Goal: Information Seeking & Learning: Learn about a topic

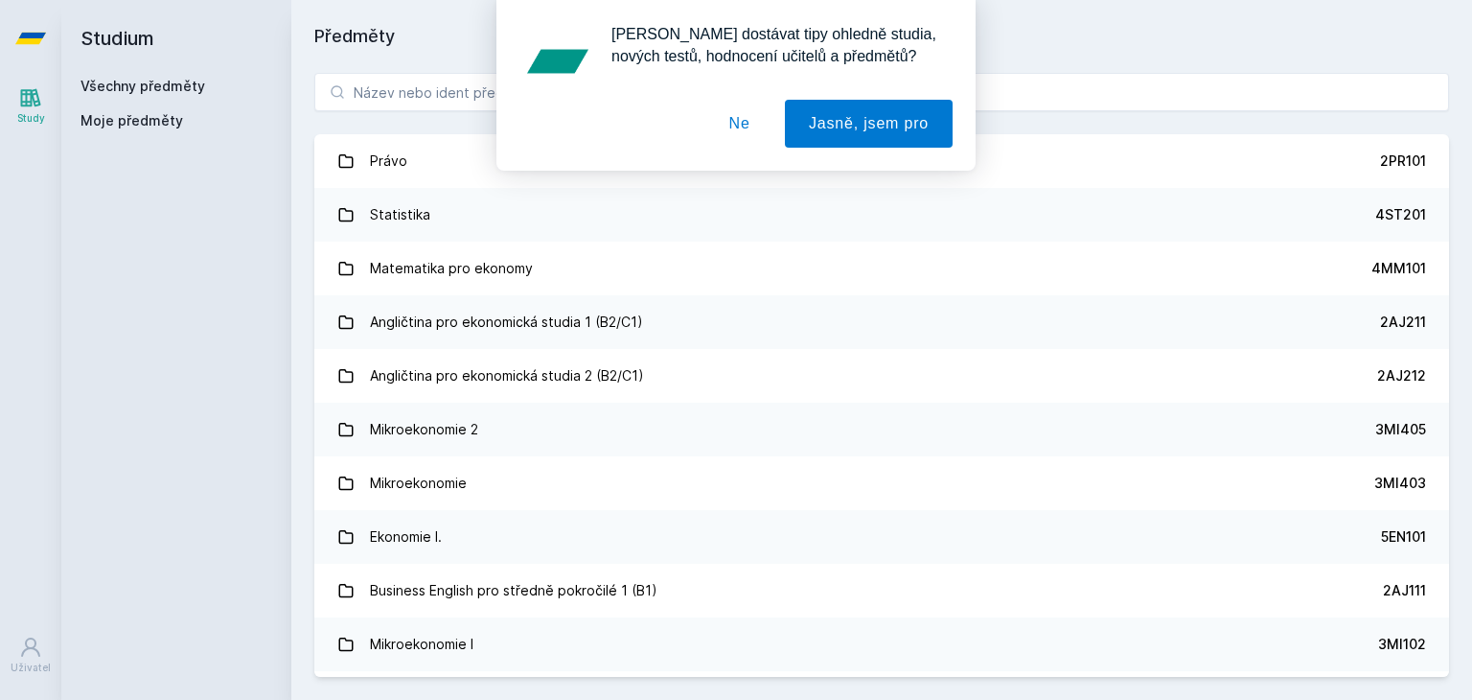
click at [574, 105] on div "[PERSON_NAME] dostávat tipy ohledně studia, nových testů, hodnocení učitelů a p…" at bounding box center [736, 85] width 1472 height 171
click at [460, 85] on div "[PERSON_NAME] dostávat tipy ohledně studia, nových testů, hodnocení učitelů a p…" at bounding box center [736, 85] width 1472 height 171
click at [735, 127] on button "Ne" at bounding box center [740, 124] width 69 height 48
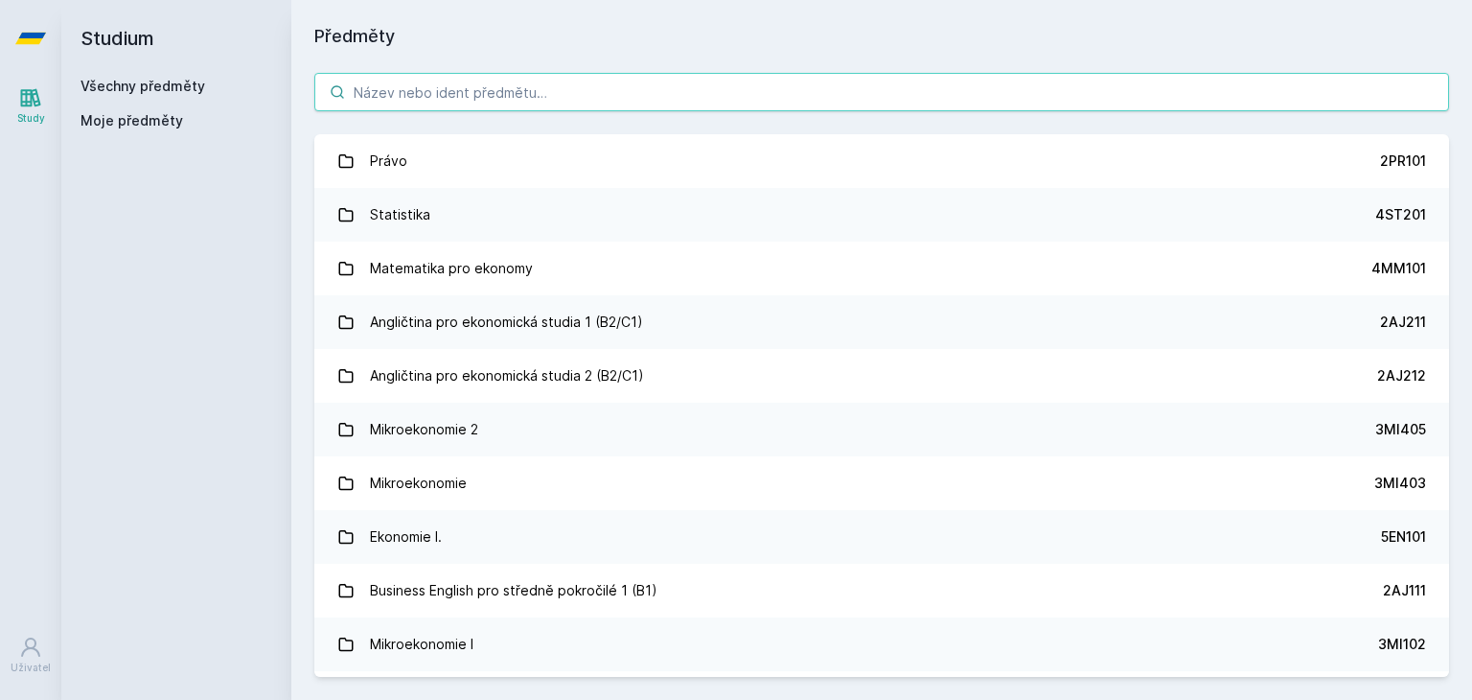
click at [753, 102] on input "search" at bounding box center [881, 92] width 1135 height 38
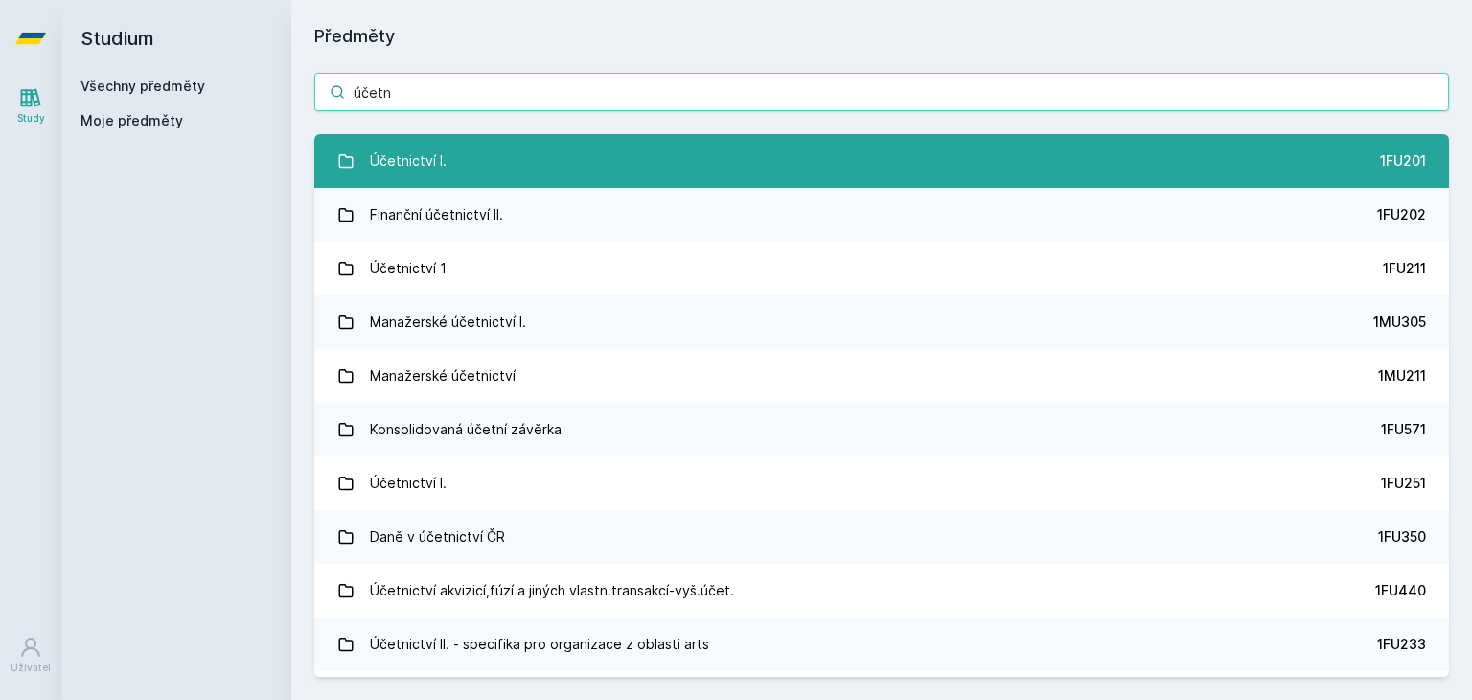
type input "účetn"
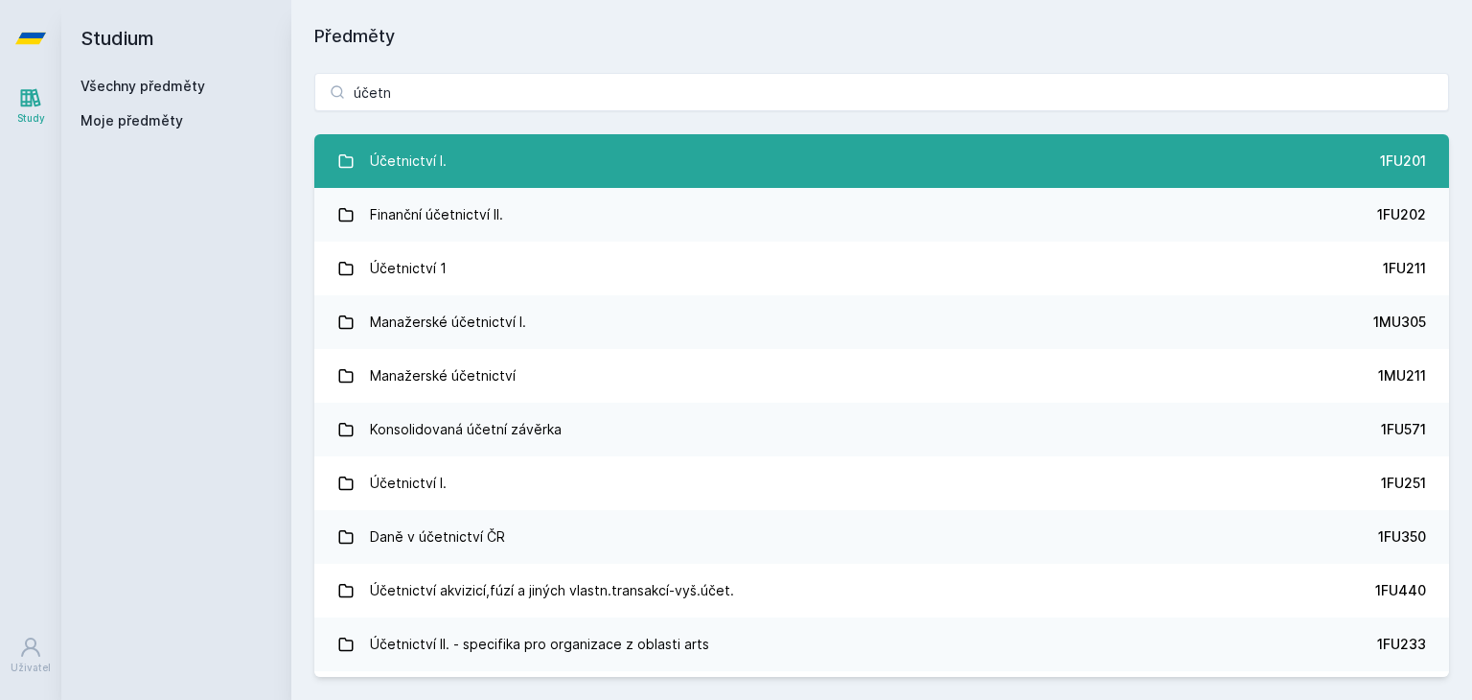
click at [716, 153] on link "Účetnictví I. 1FU201" at bounding box center [881, 161] width 1135 height 54
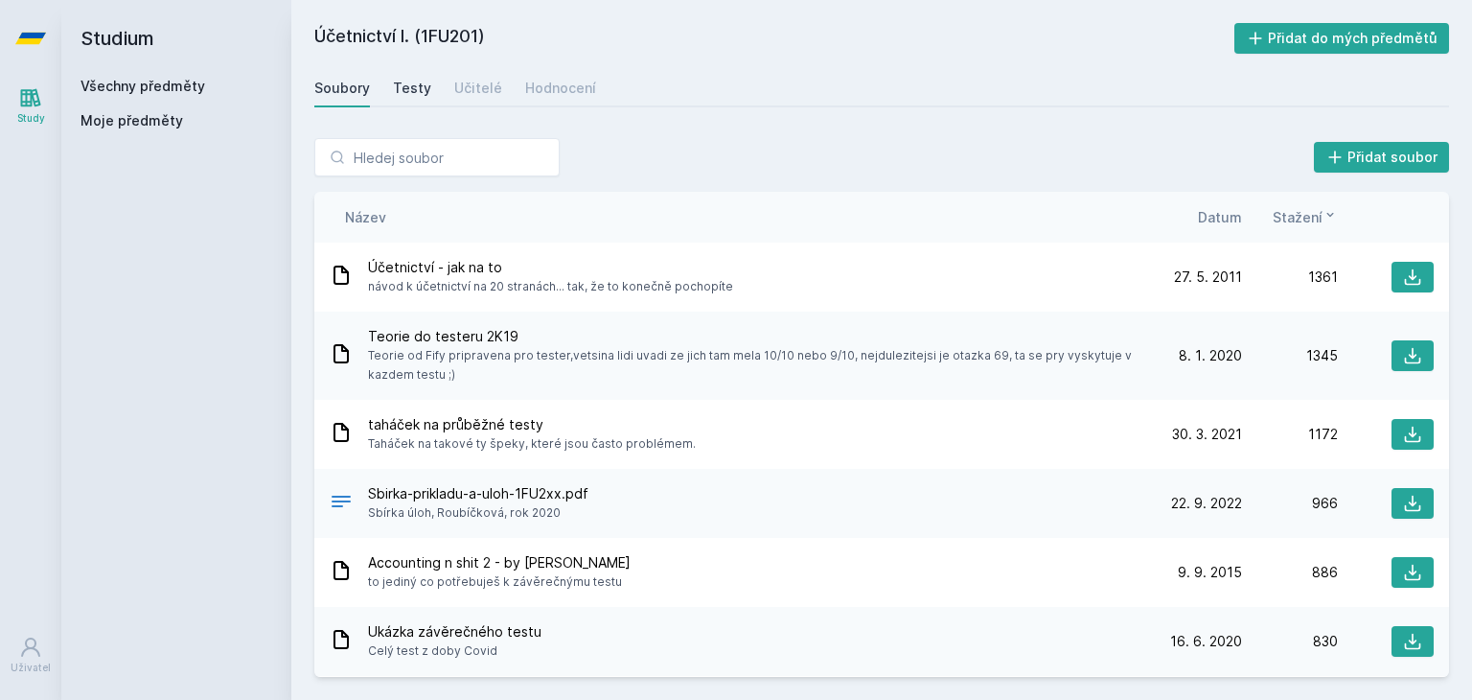
click at [405, 98] on link "Testy" at bounding box center [412, 88] width 38 height 38
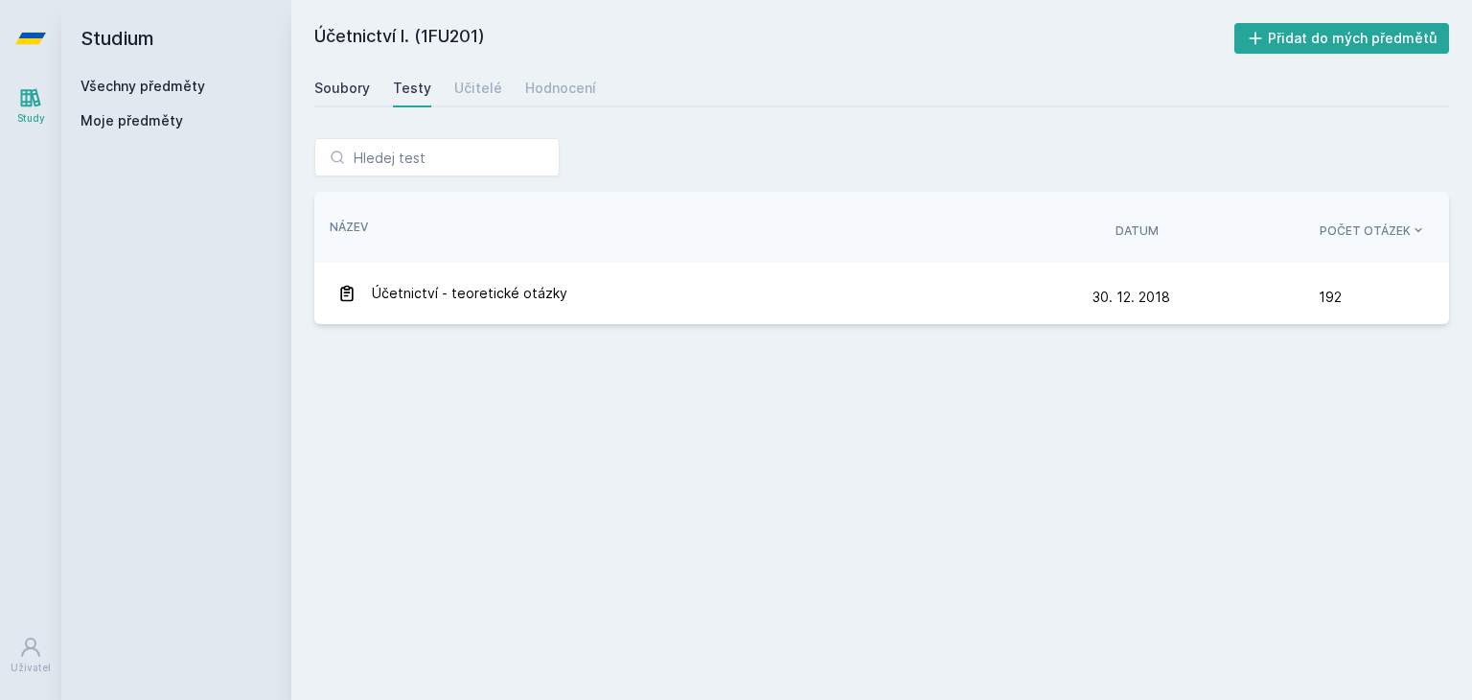
click at [349, 87] on div "Soubory" at bounding box center [342, 88] width 56 height 19
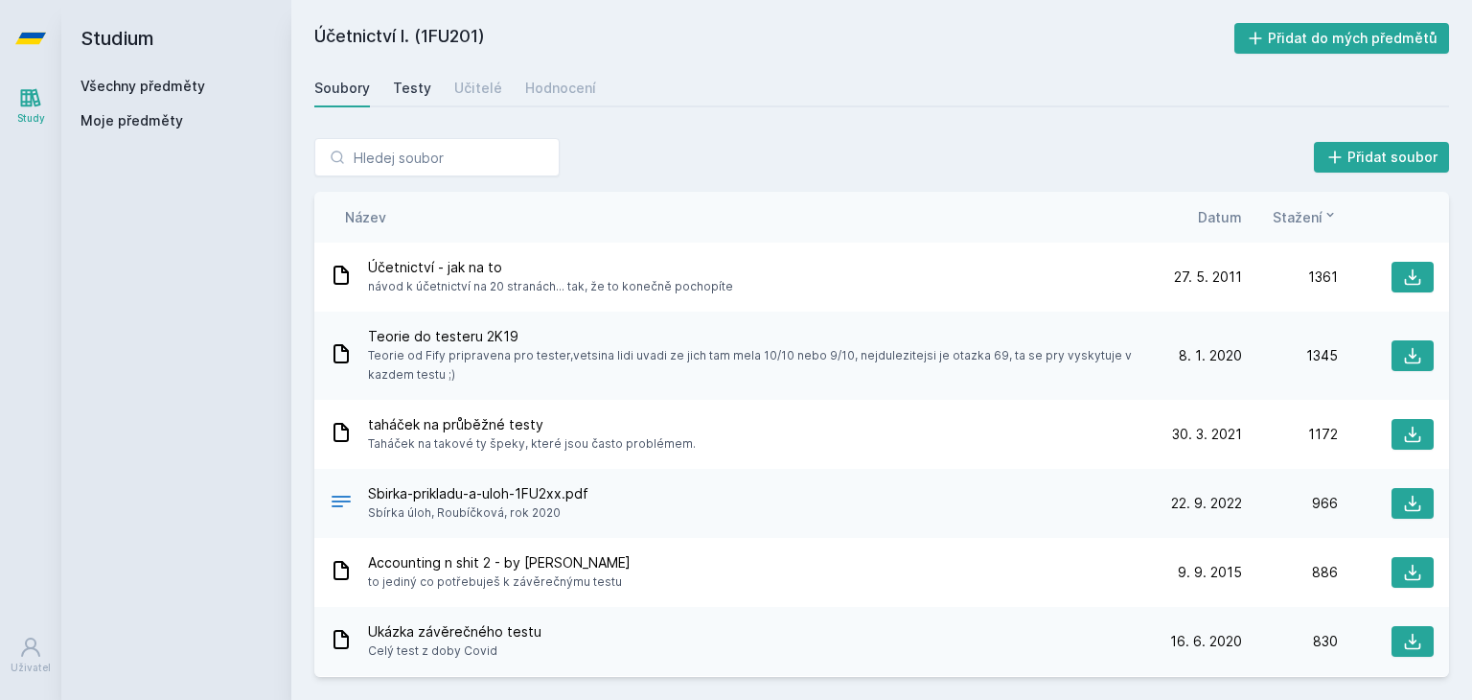
click at [415, 86] on div "Testy" at bounding box center [412, 88] width 38 height 19
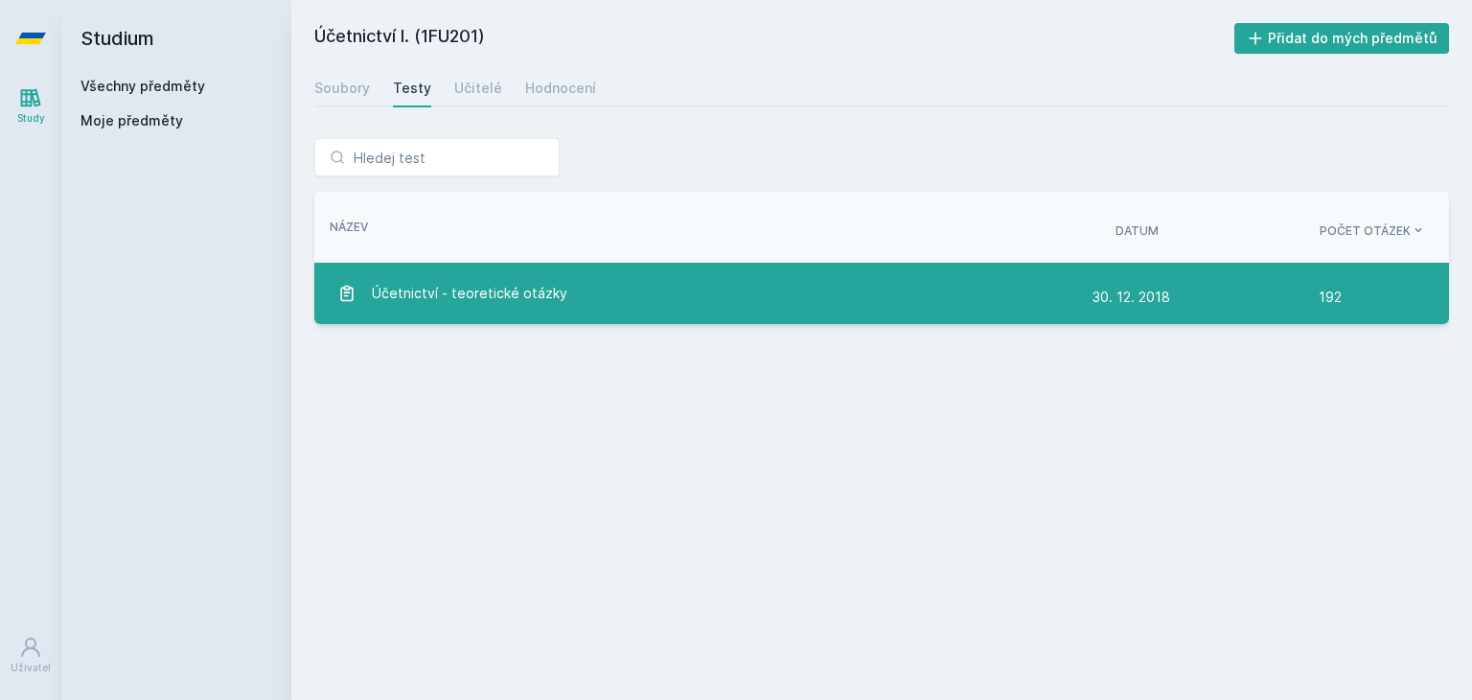
click at [533, 317] on link "Účetnictví - teoretické otázky [DATE] [DATE] 192" at bounding box center [881, 293] width 1135 height 61
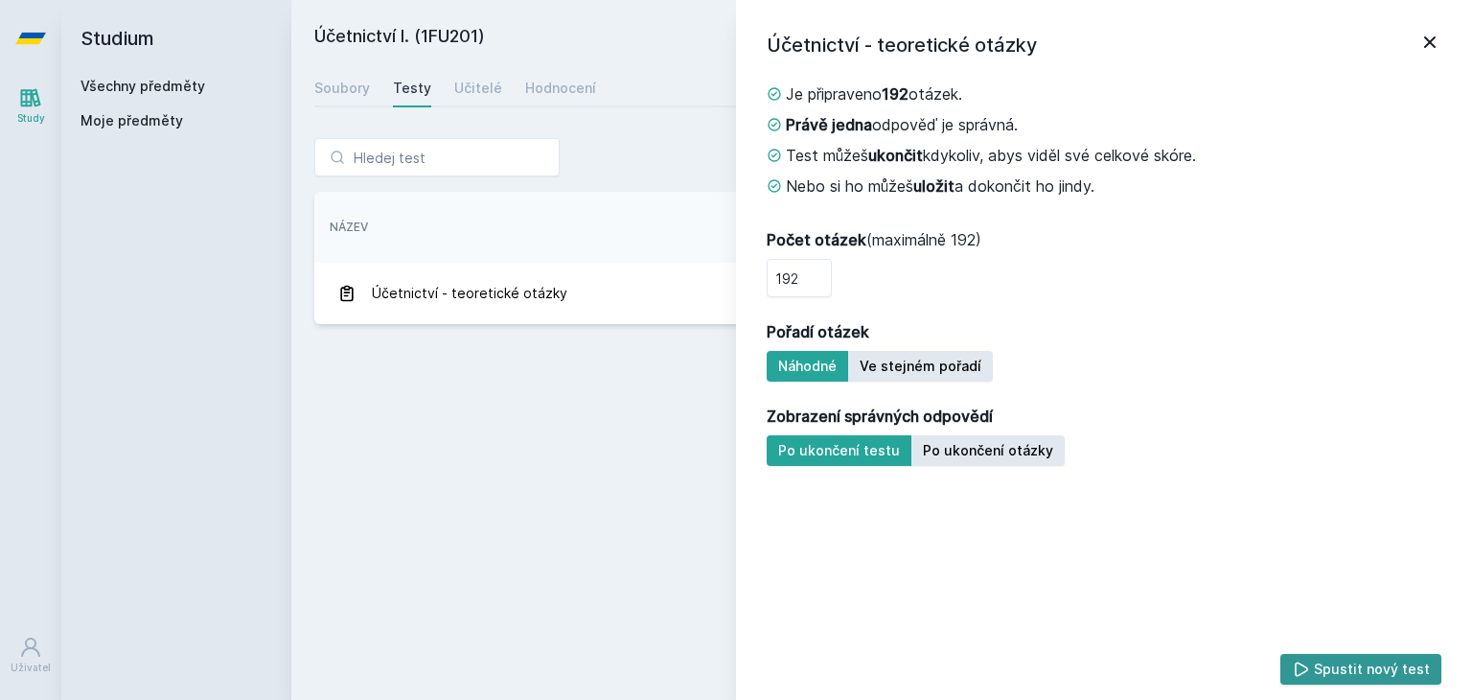
click at [1393, 660] on button "Spustit nový test" at bounding box center [1362, 669] width 162 height 31
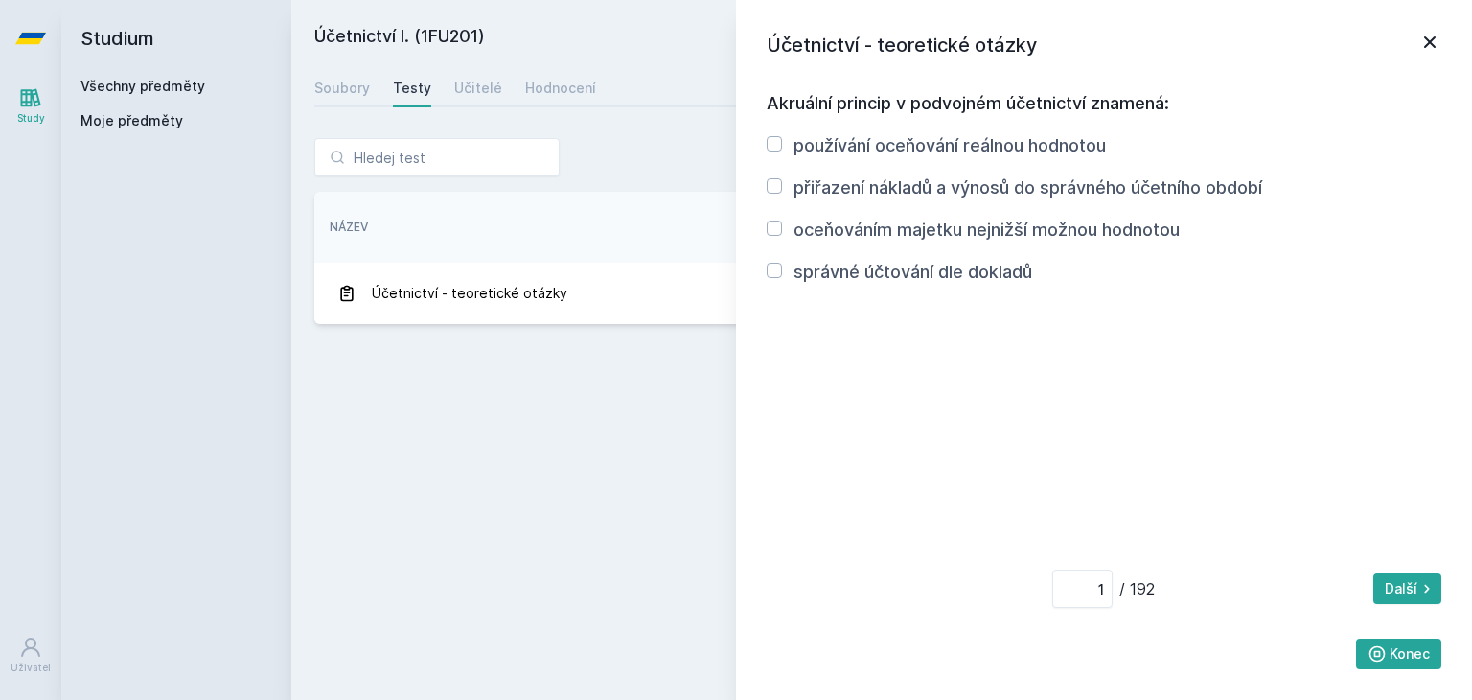
click at [1174, 168] on div "používání oceňování reálnou hodnotou přiřazení nákladů a výnosů do správného úč…" at bounding box center [1104, 208] width 675 height 153
click at [1162, 180] on label "přiřazení nákladů a výnosů do správného účetního období" at bounding box center [1028, 187] width 469 height 20
click at [782, 180] on input "přiřazení nákladů a výnosů do správného účetního období" at bounding box center [774, 185] width 15 height 15
checkbox input "true"
click at [1127, 215] on div "používání oceňování reálnou hodnotou přiřazení nákladů a výnosů do správného úč…" at bounding box center [1104, 208] width 675 height 153
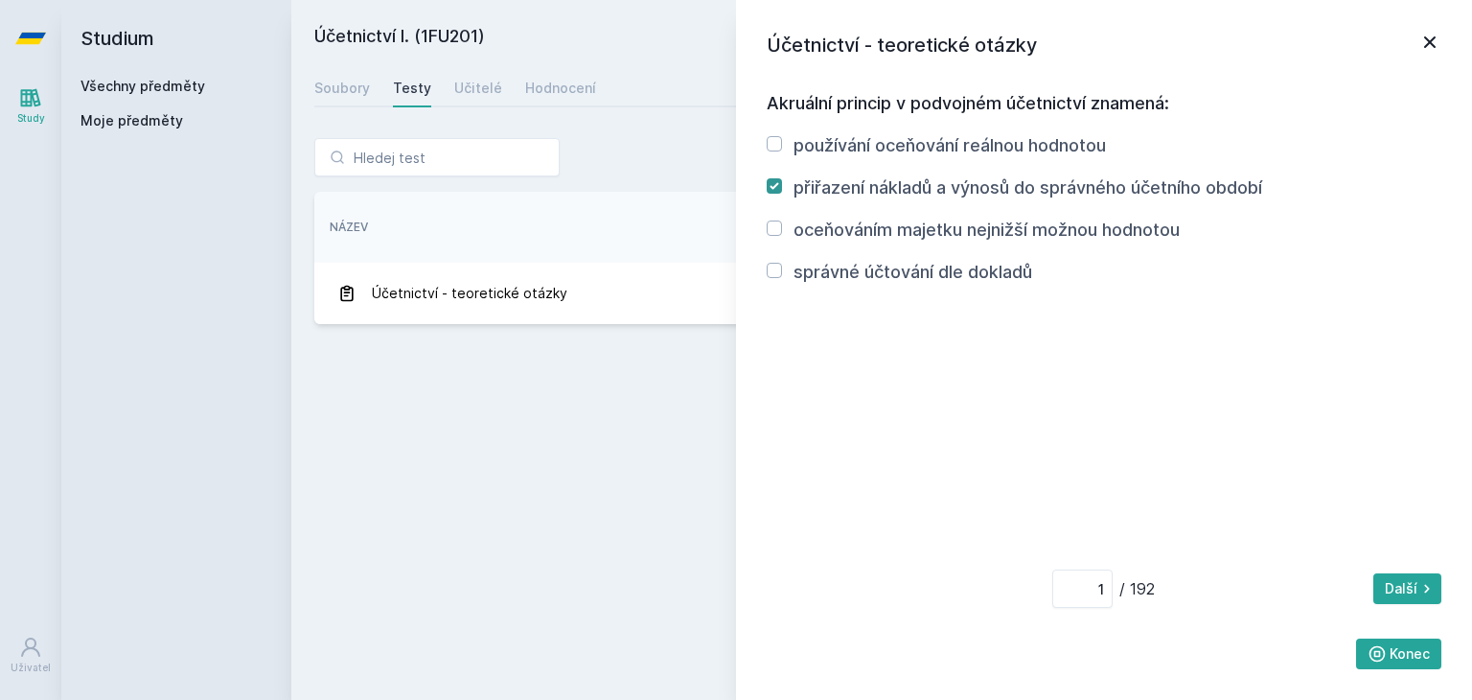
click at [1121, 232] on label "oceňováním majetku nejnižší možnou hodnotou" at bounding box center [987, 230] width 386 height 20
click at [782, 232] on input "oceňováním majetku nejnižší možnou hodnotou" at bounding box center [774, 227] width 15 height 15
click at [1121, 232] on label "oceňováním majetku nejnižší možnou hodnotou" at bounding box center [987, 230] width 386 height 20
click at [782, 232] on input "oceňováním majetku nejnižší možnou hodnotou" at bounding box center [774, 227] width 15 height 15
checkbox input "false"
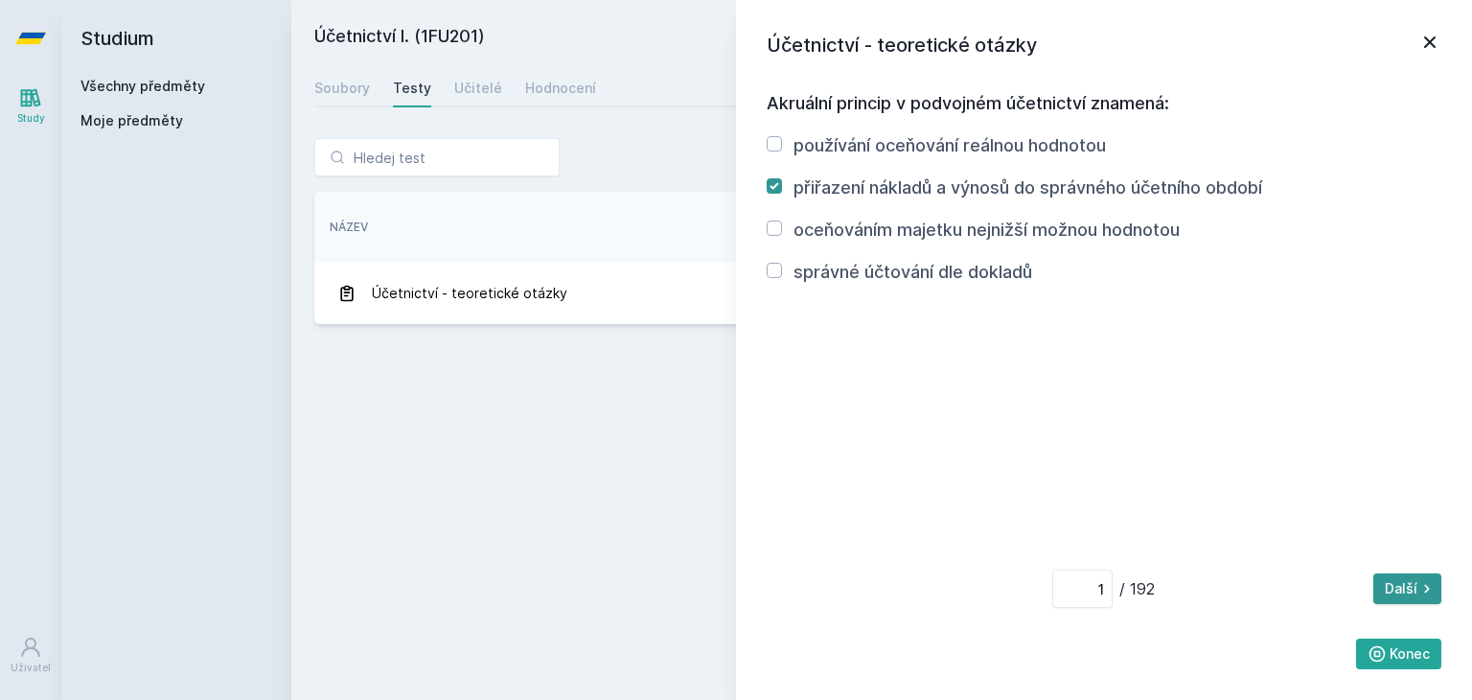
click at [1406, 584] on button "Další" at bounding box center [1408, 588] width 68 height 31
type input "2"
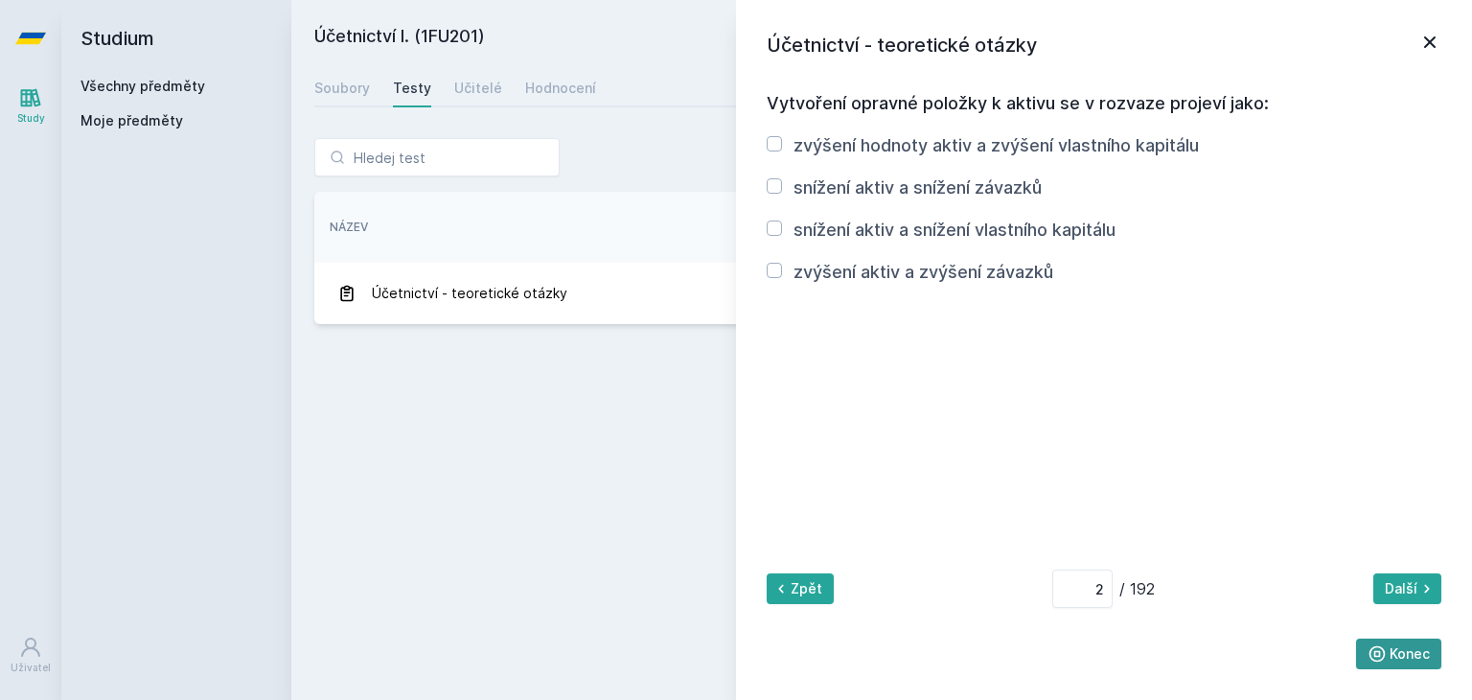
click at [1381, 652] on icon at bounding box center [1377, 653] width 19 height 19
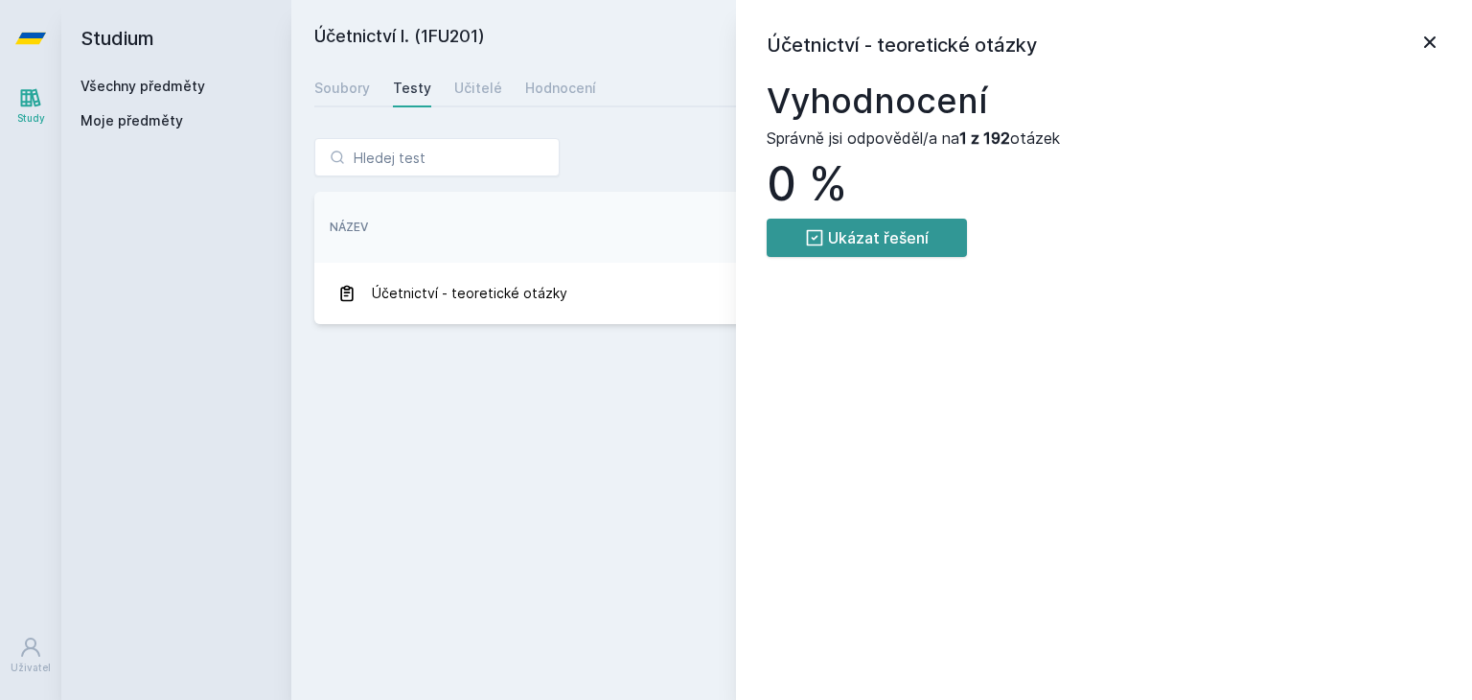
click at [916, 249] on button "Ukázat řešení" at bounding box center [867, 238] width 200 height 38
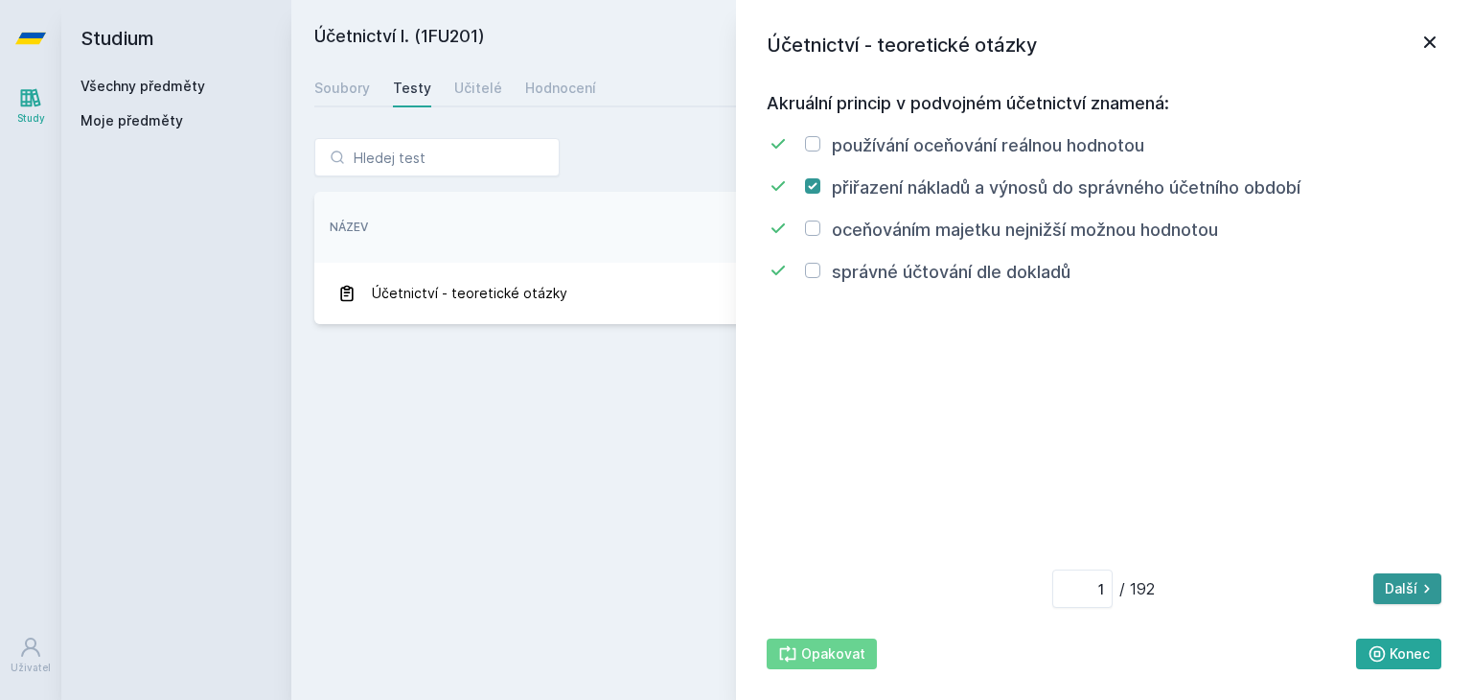
click at [1415, 580] on button "Další" at bounding box center [1408, 588] width 68 height 31
type input "2"
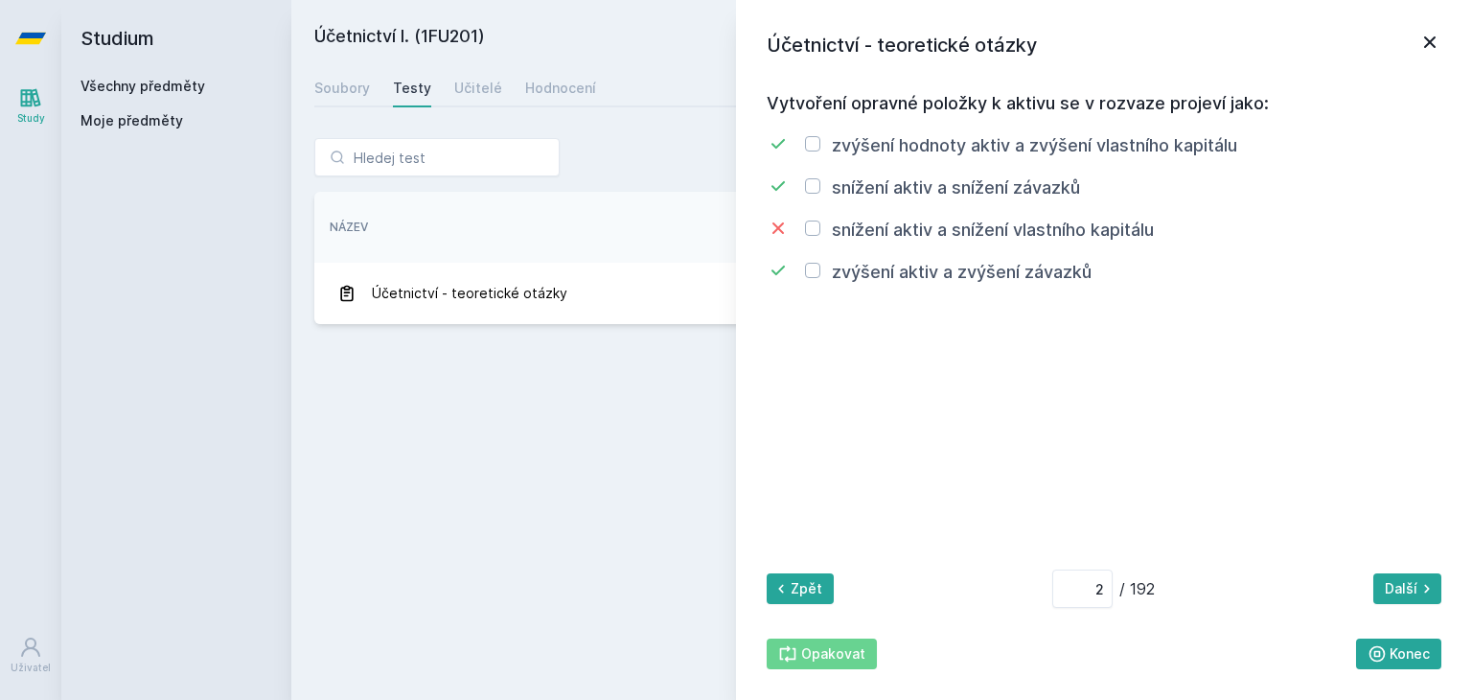
click at [1434, 27] on div "Účetnictví - teoretické otázky Vytvoření opravné položky k aktivu se v rozvaze …" at bounding box center [1104, 350] width 736 height 700
click at [1457, 20] on div "Účetnictví - teoretické otázky Vytvoření opravné položky k aktivu se v rozvaze …" at bounding box center [1104, 350] width 736 height 700
click at [1440, 37] on icon at bounding box center [1430, 42] width 23 height 23
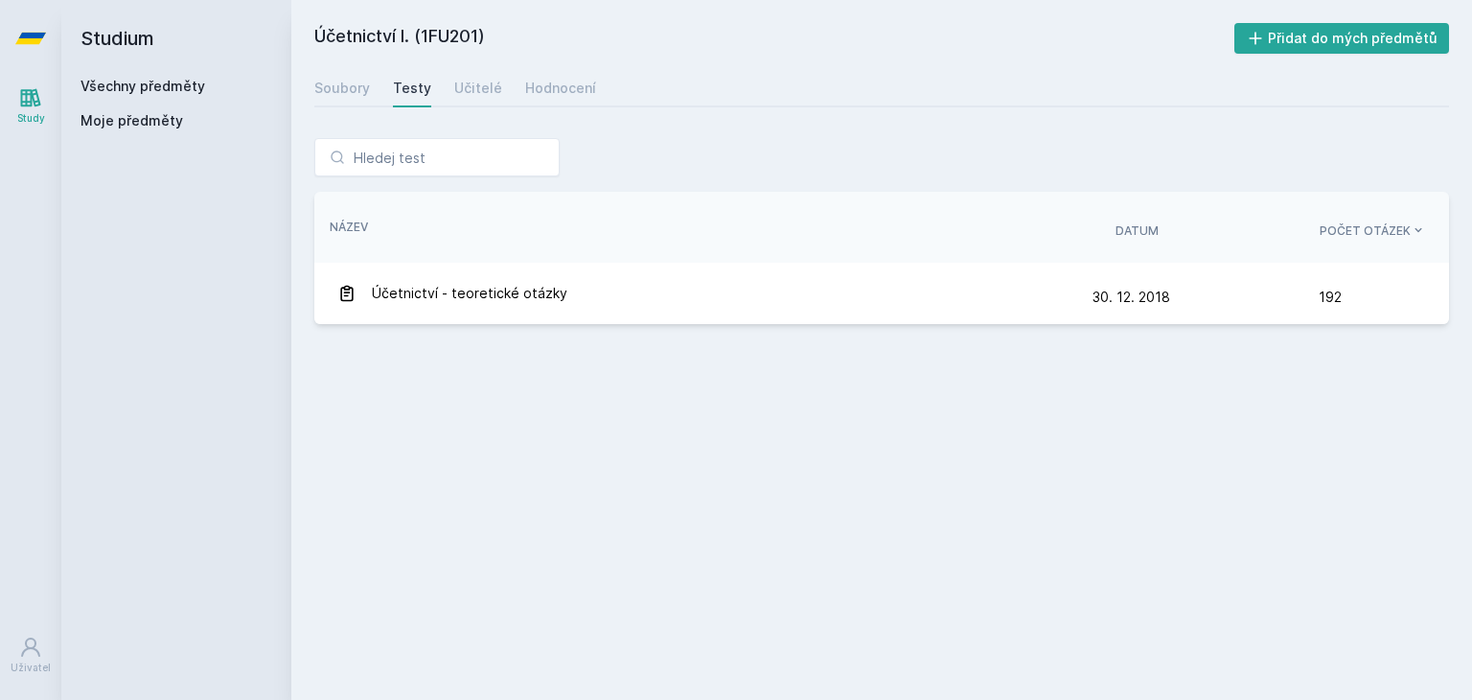
click at [429, 102] on div "Soubory Testy Učitelé Hodnocení" at bounding box center [881, 88] width 1135 height 38
click at [420, 99] on link "Testy" at bounding box center [412, 88] width 38 height 38
click at [366, 96] on div "Soubory" at bounding box center [342, 88] width 56 height 19
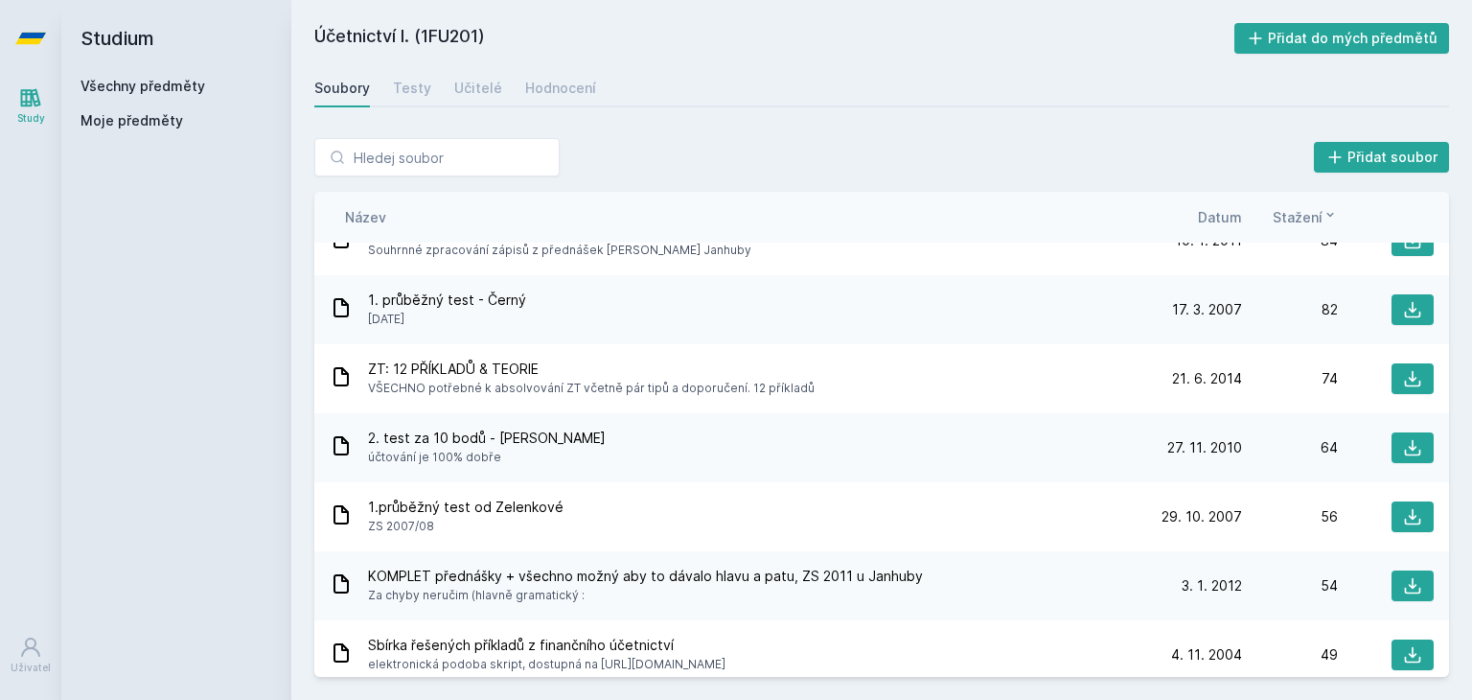
scroll to position [1958, 0]
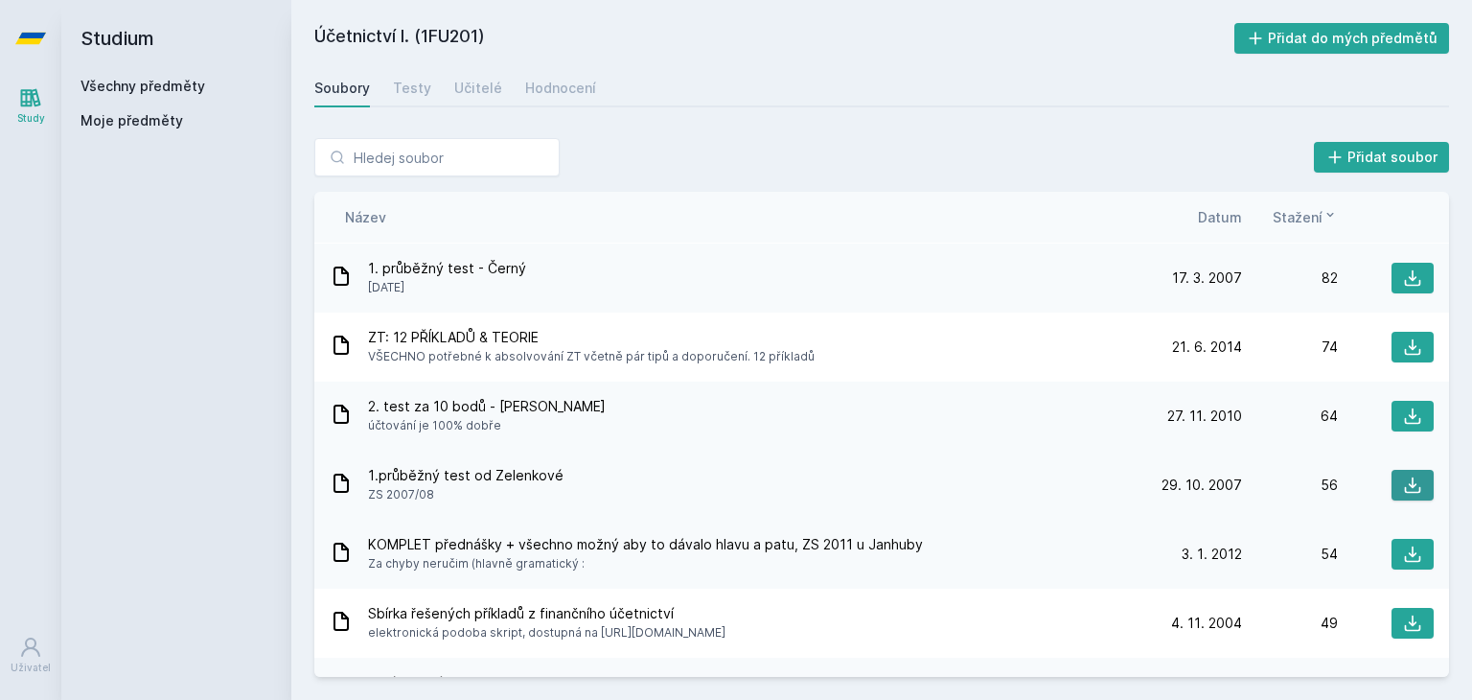
click at [1403, 475] on icon at bounding box center [1412, 484] width 19 height 19
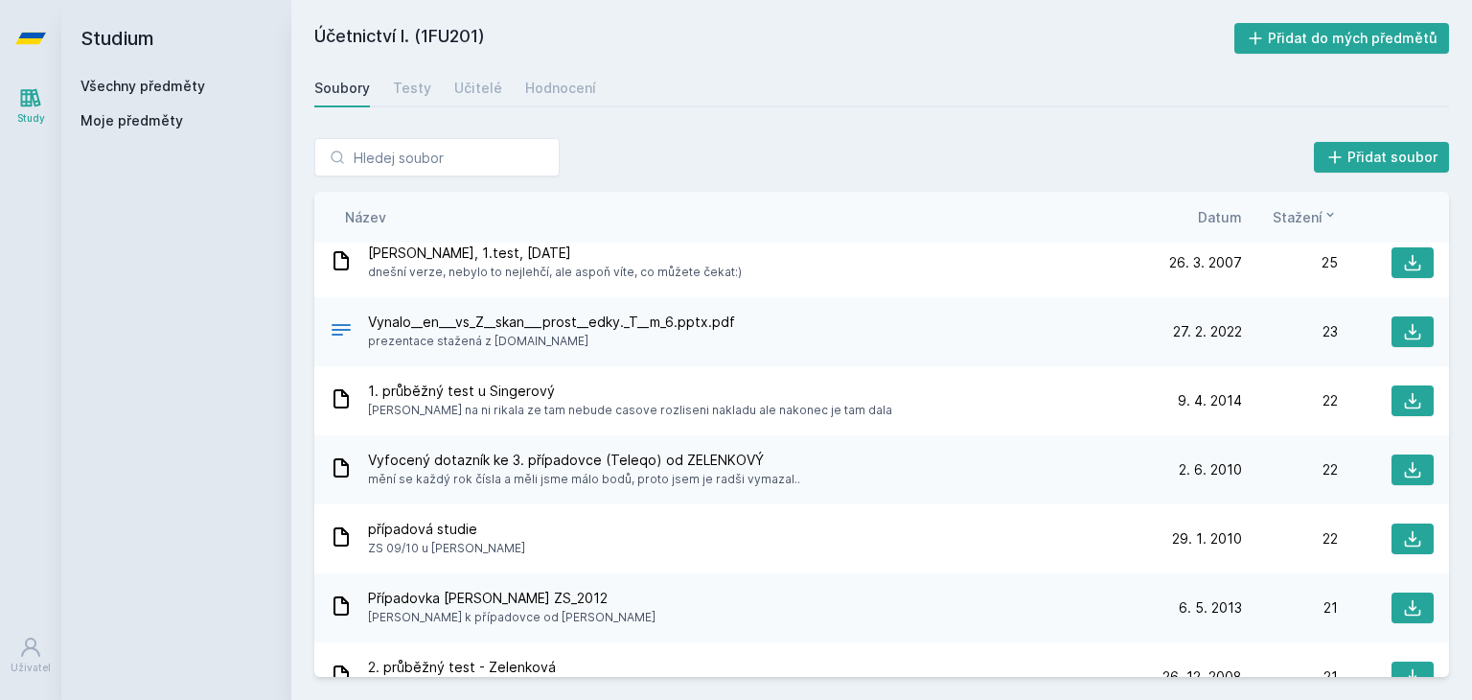
scroll to position [2874, 0]
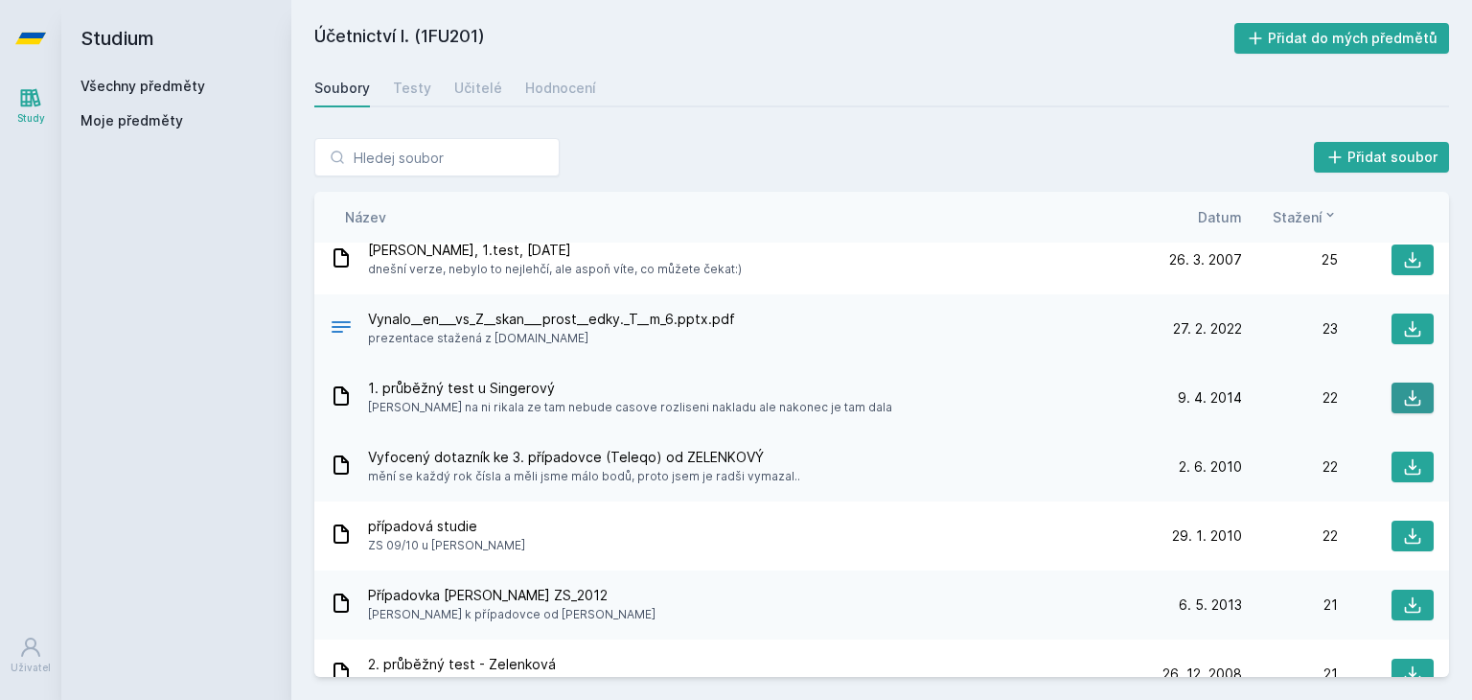
click at [1403, 407] on button at bounding box center [1413, 397] width 42 height 31
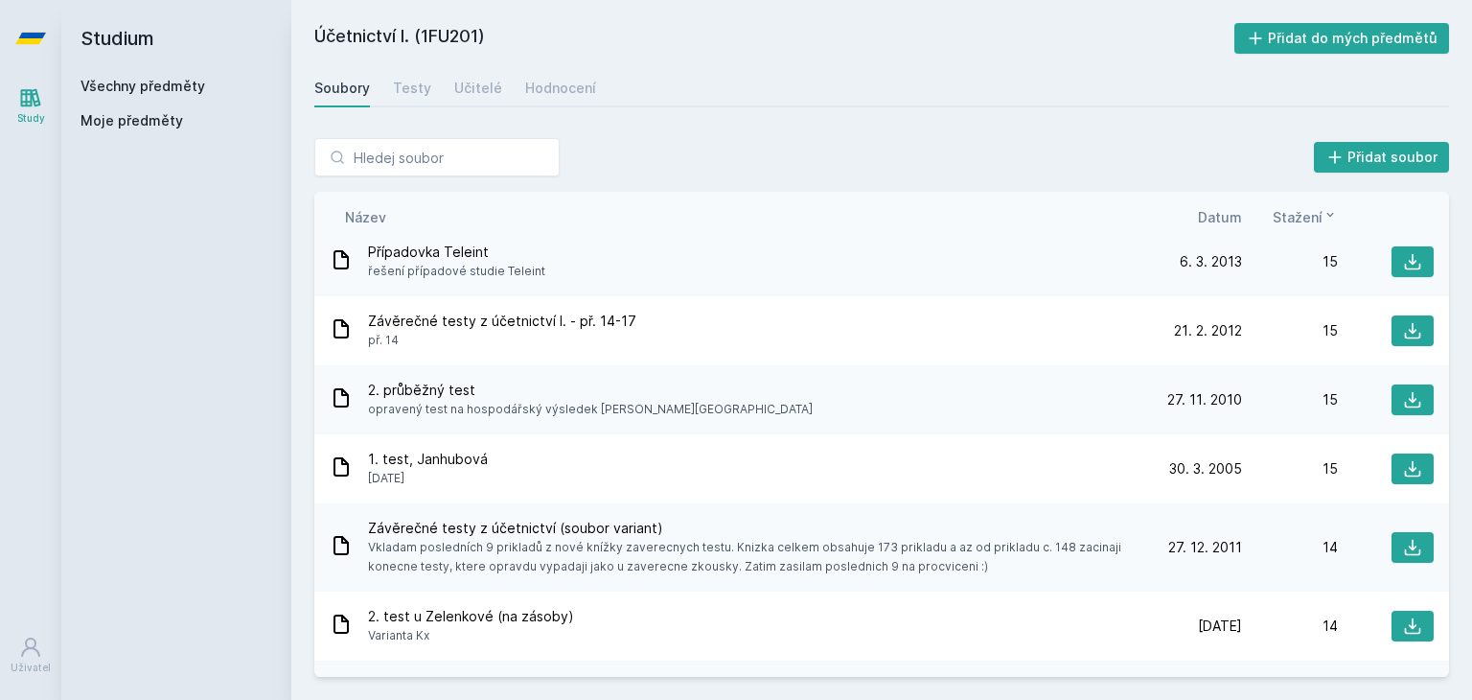
scroll to position [3769, 0]
click at [1221, 213] on span "Datum" at bounding box center [1220, 217] width 44 height 20
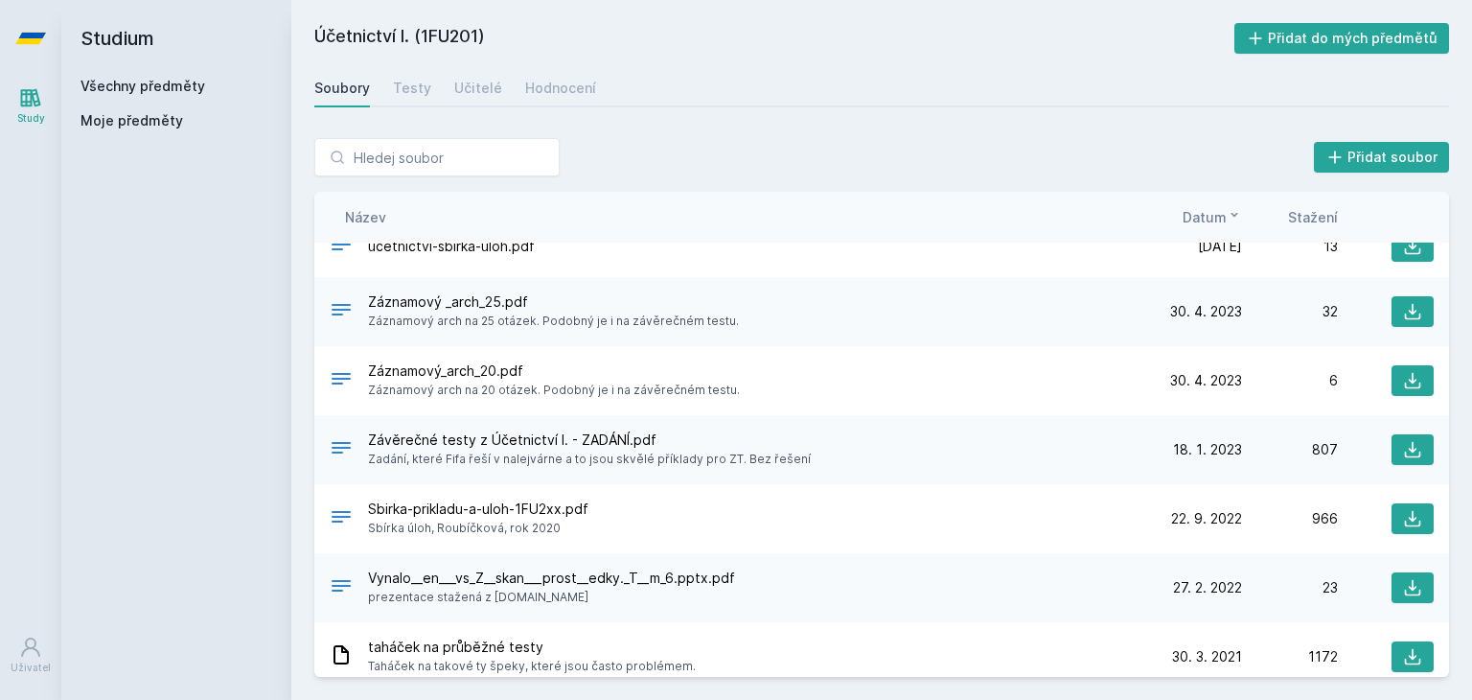
scroll to position [0, 0]
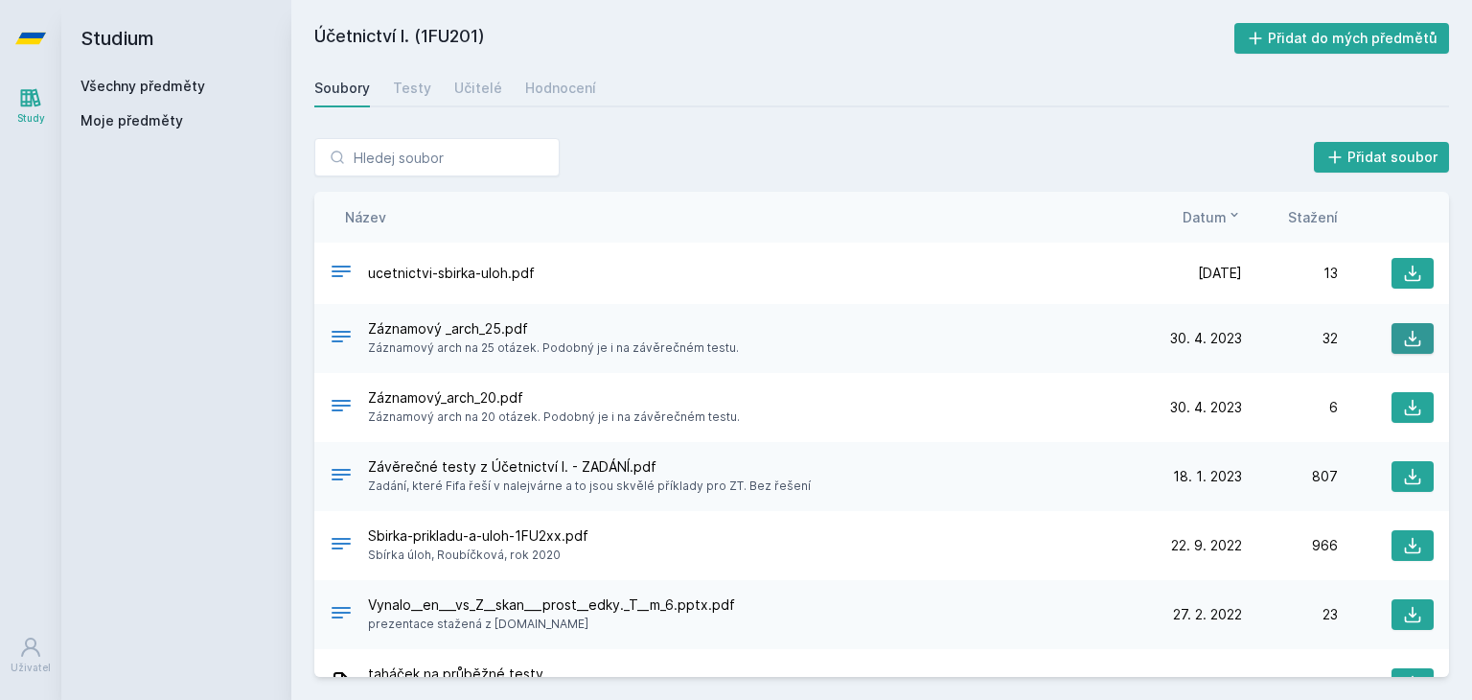
click at [1405, 333] on icon at bounding box center [1413, 339] width 16 height 16
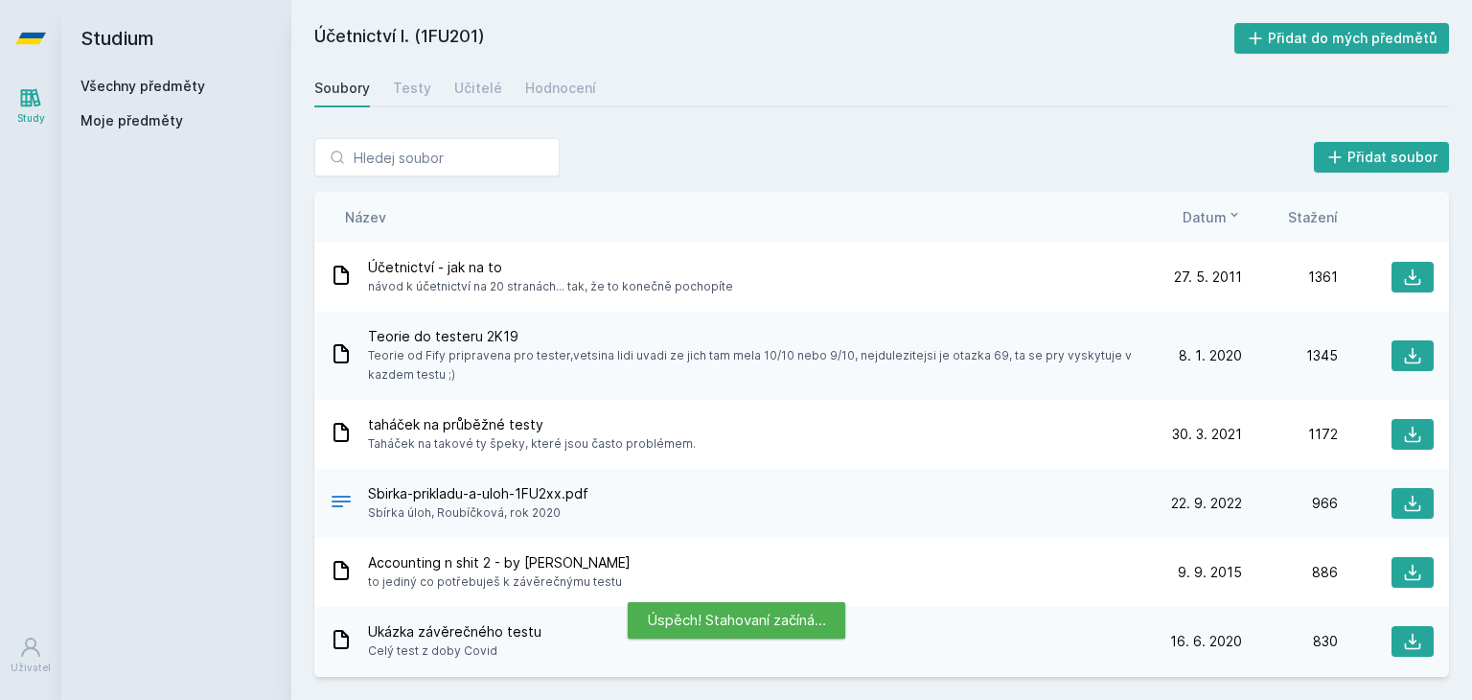
click at [1225, 223] on span "Datum" at bounding box center [1205, 217] width 44 height 20
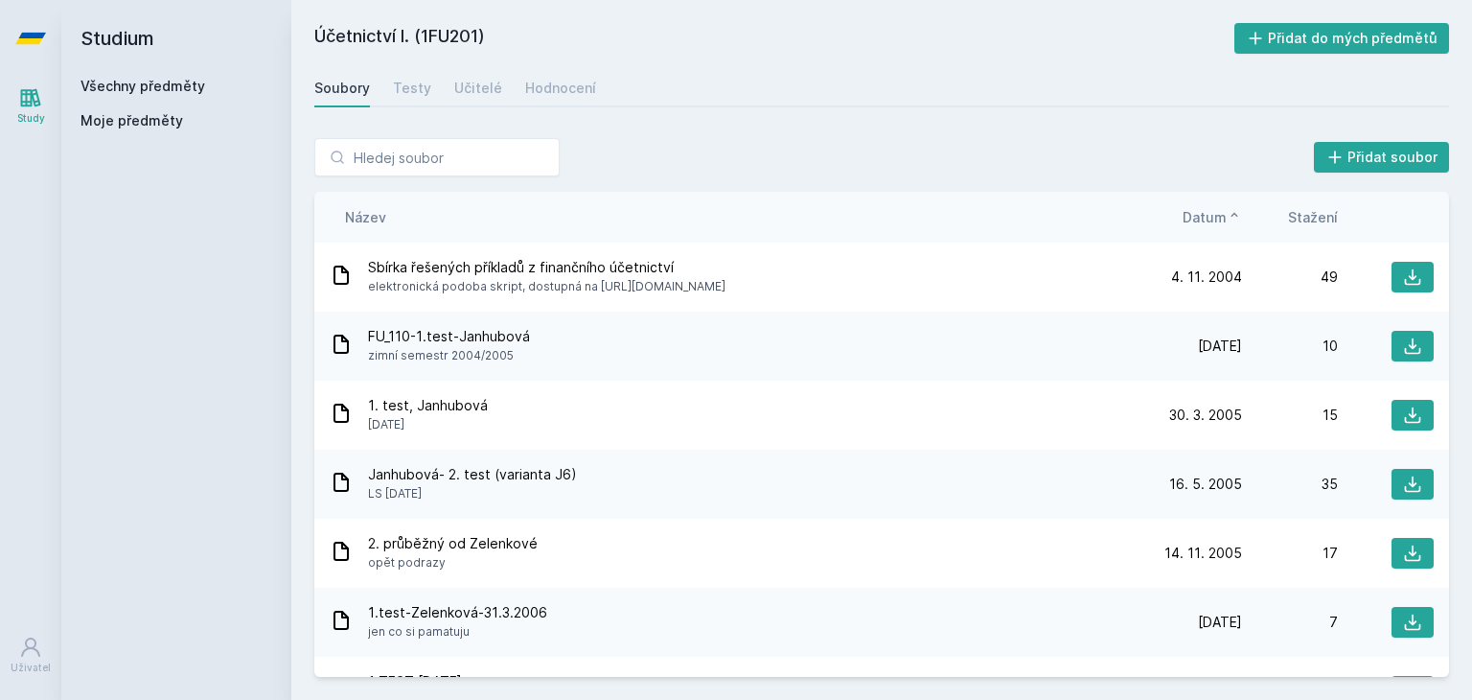
click at [1225, 223] on span "Datum" at bounding box center [1205, 217] width 44 height 20
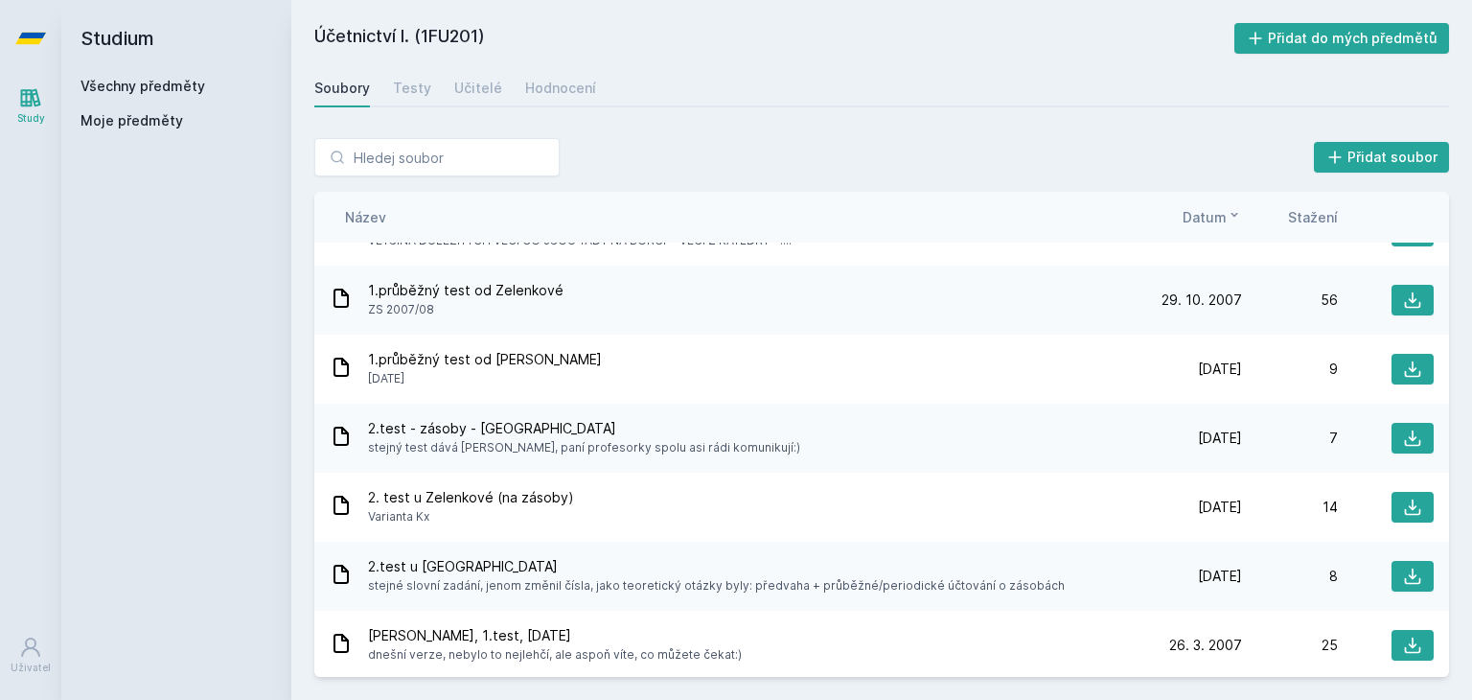
scroll to position [4904, 0]
click at [1406, 373] on icon at bounding box center [1412, 368] width 19 height 19
